Goal: Navigation & Orientation: Find specific page/section

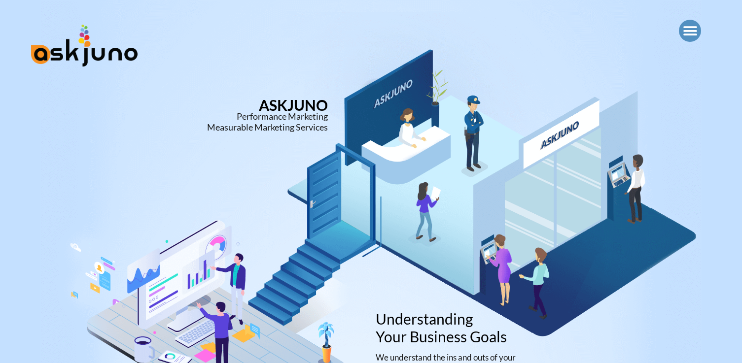
click at [688, 28] on icon "Menu Toggle" at bounding box center [690, 31] width 15 height 15
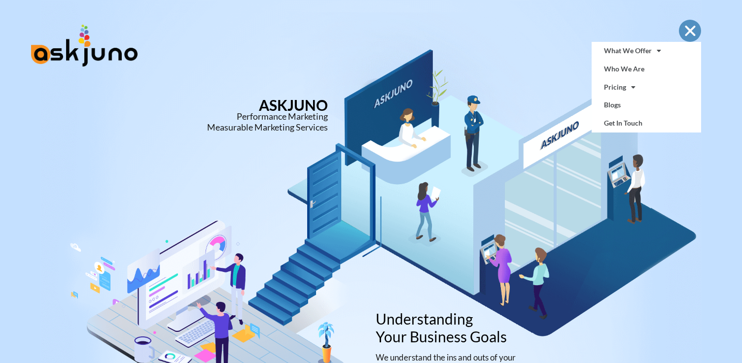
click at [538, 50] on div at bounding box center [478, 35] width 215 height 71
click at [636, 66] on link "Who We Are" at bounding box center [646, 69] width 110 height 18
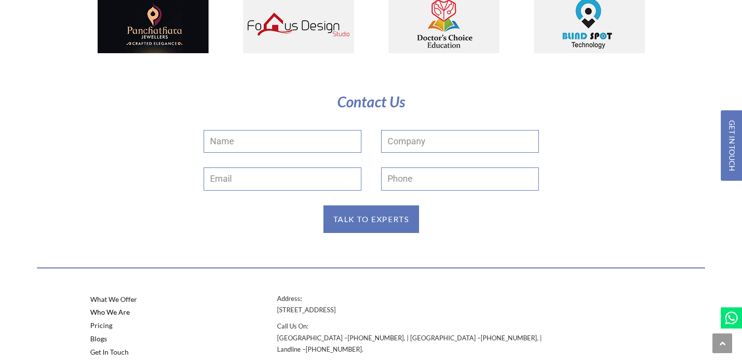
scroll to position [1947, 0]
